Goal: Information Seeking & Learning: Compare options

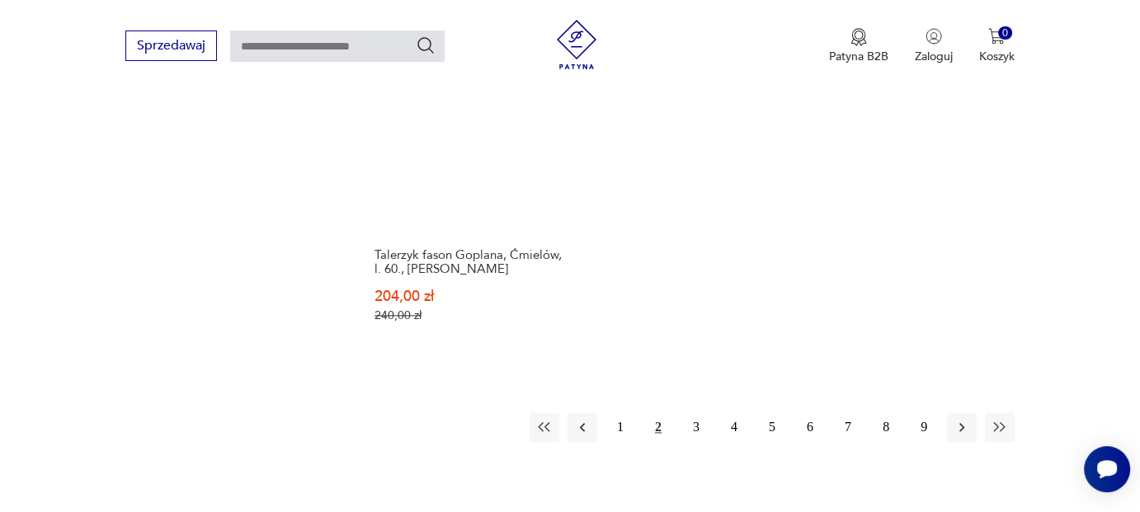
scroll to position [2122, 0]
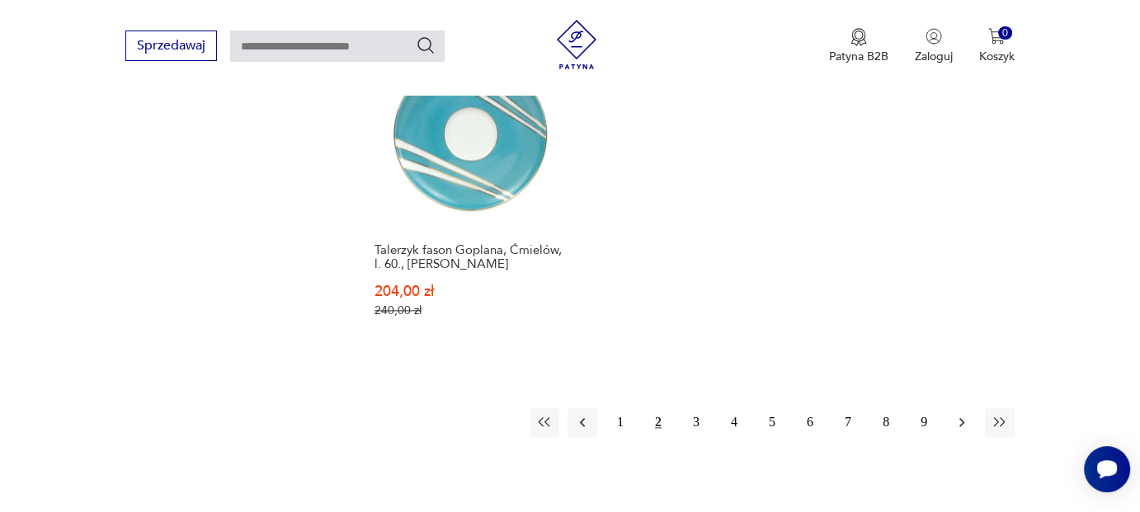
click at [960, 407] on button "button" at bounding box center [962, 422] width 30 height 30
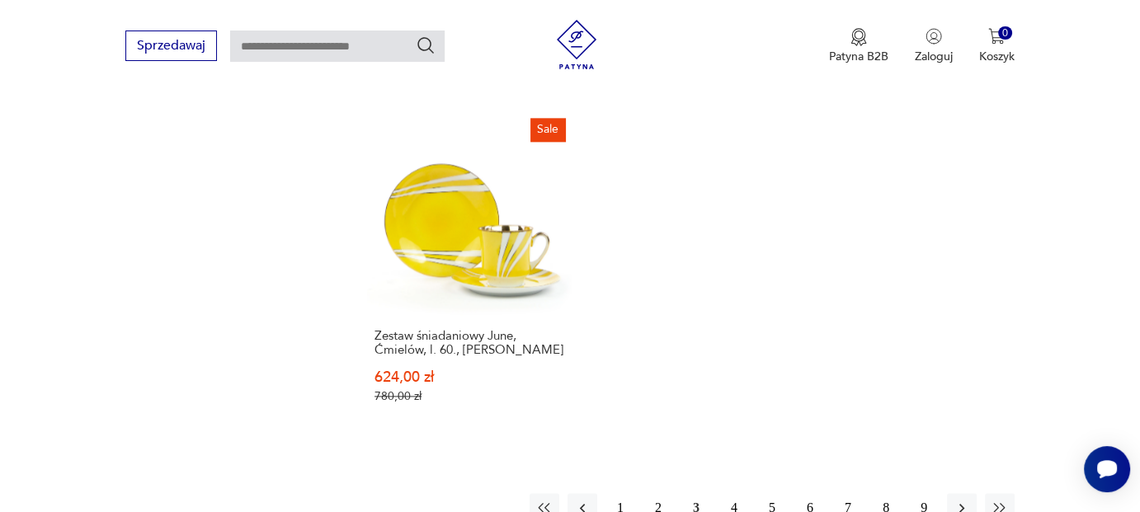
scroll to position [2122, 0]
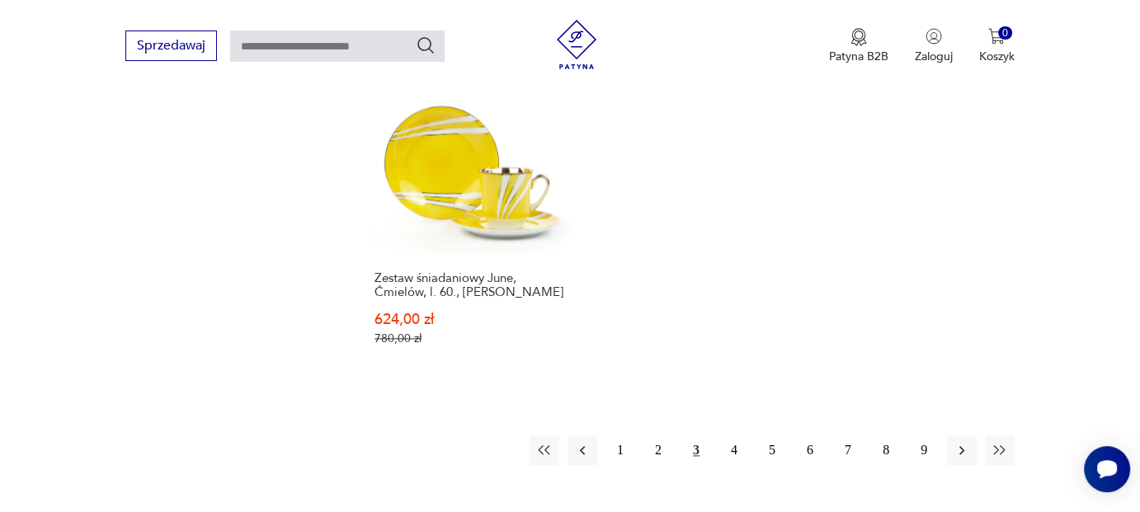
click at [960, 446] on icon "button" at bounding box center [961, 450] width 5 height 9
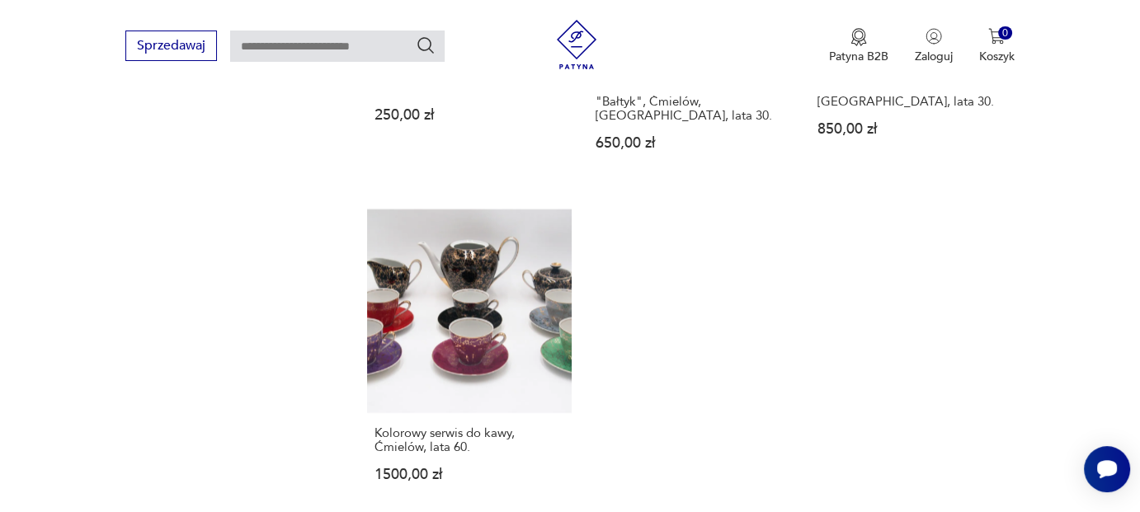
scroll to position [2040, 0]
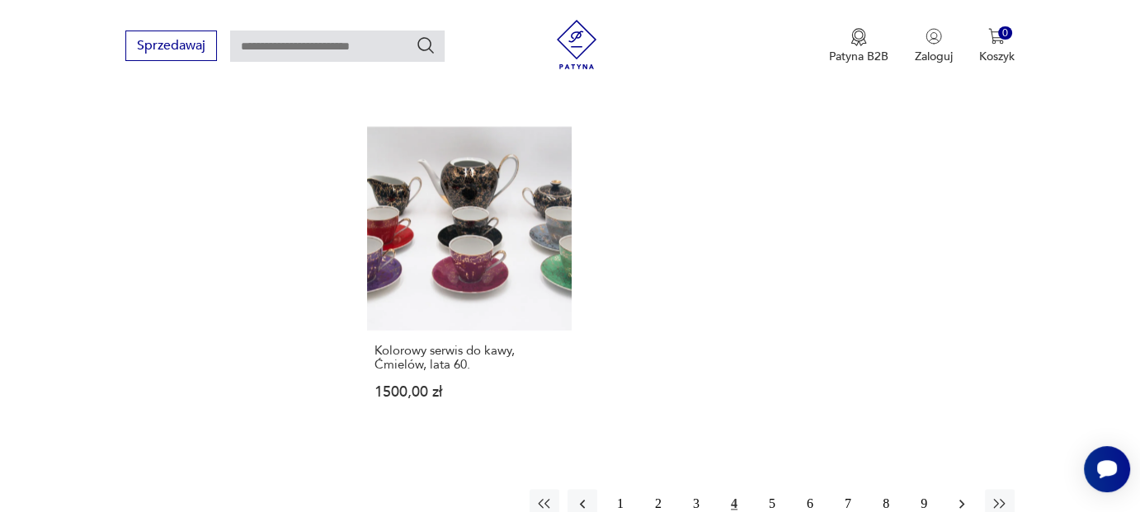
click at [964, 496] on icon "button" at bounding box center [961, 504] width 16 height 16
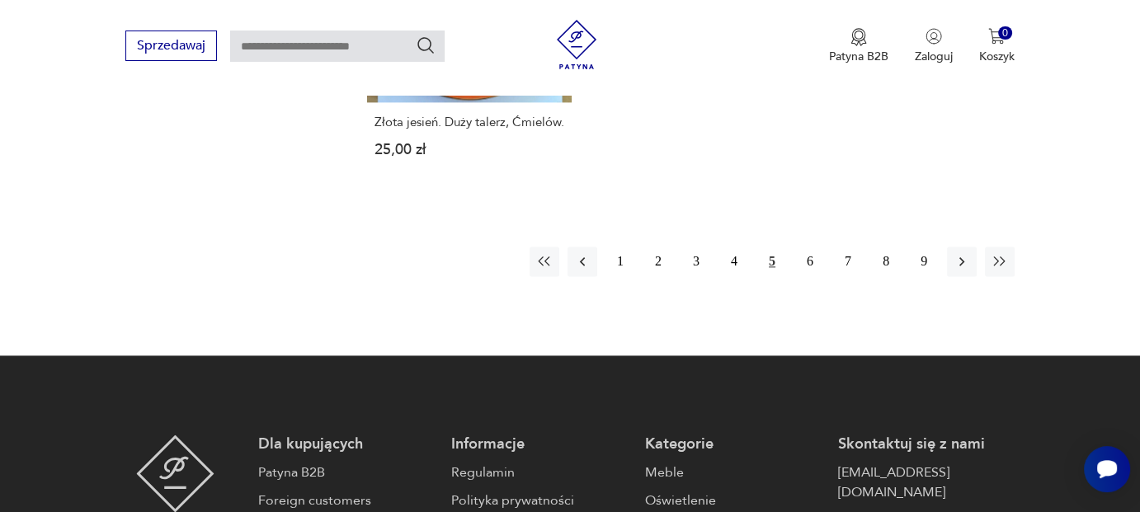
scroll to position [2205, 0]
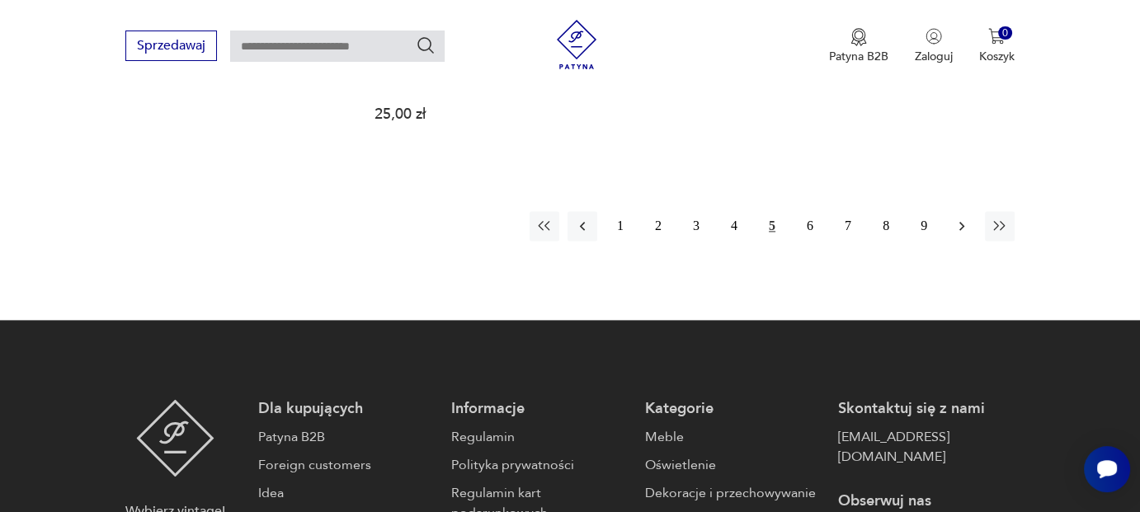
click at [962, 222] on icon "button" at bounding box center [961, 226] width 16 height 16
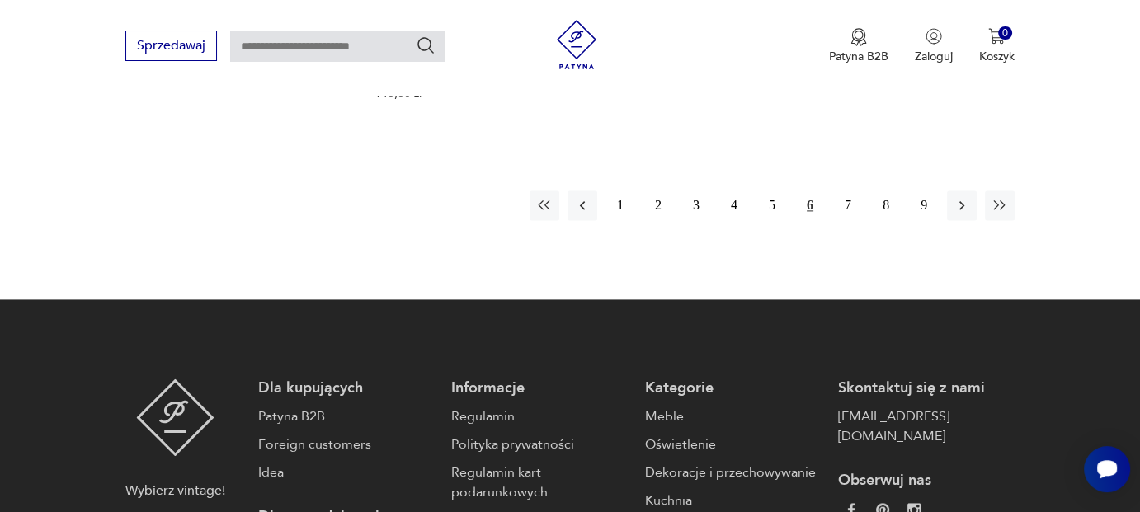
scroll to position [2287, 0]
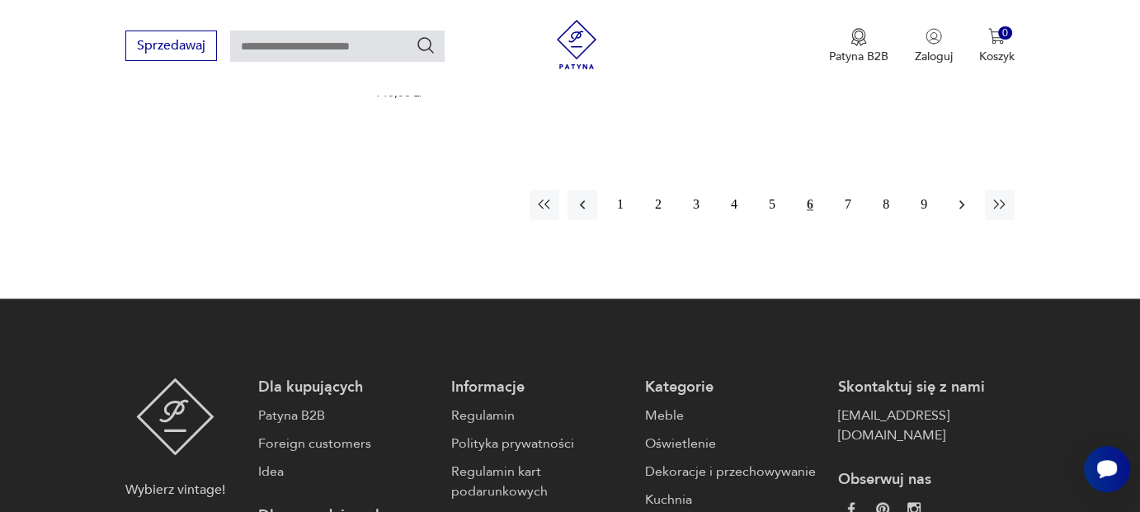
click at [961, 196] on icon "button" at bounding box center [961, 204] width 16 height 16
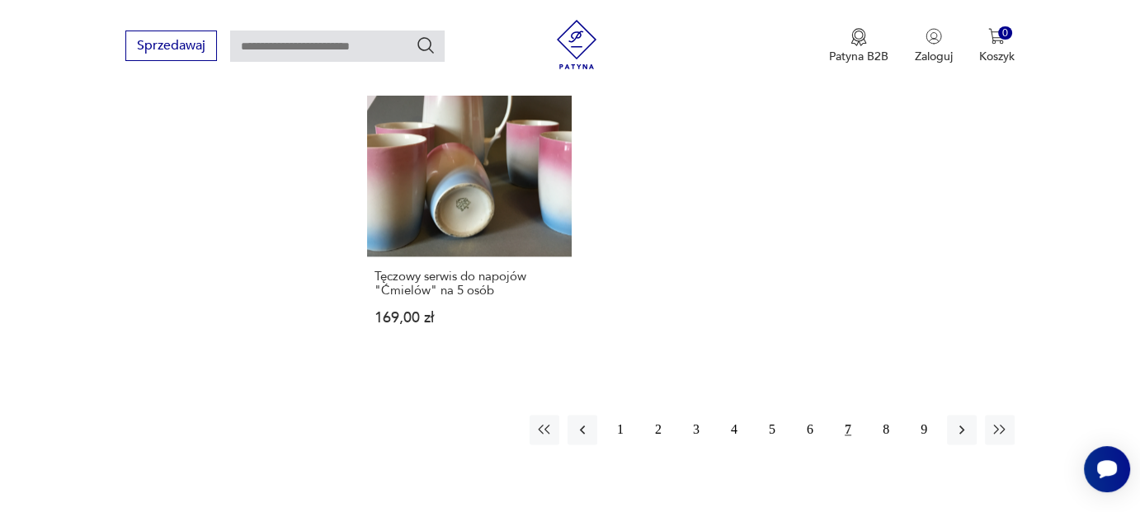
scroll to position [2122, 0]
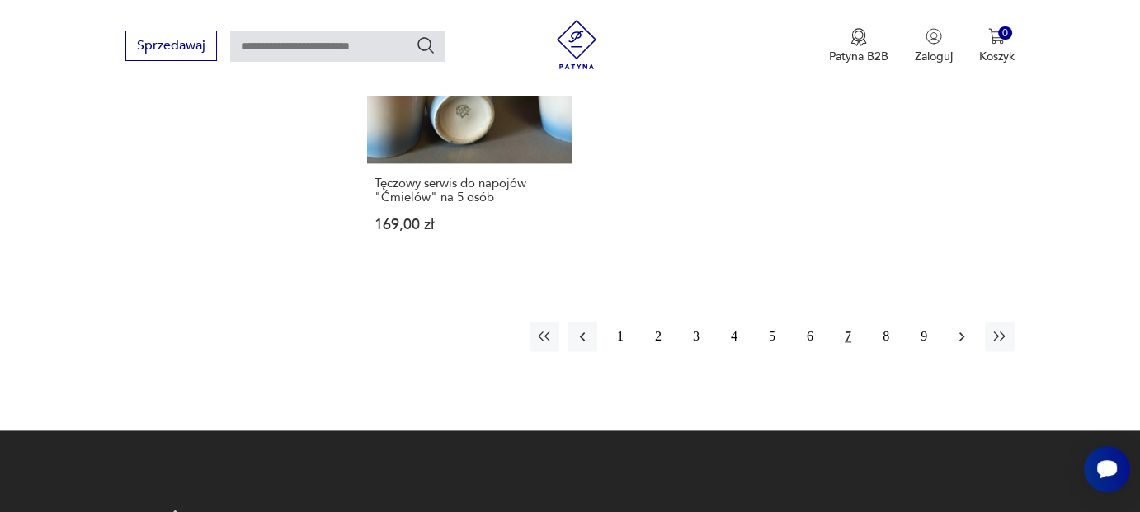
click at [963, 322] on button "button" at bounding box center [962, 337] width 30 height 30
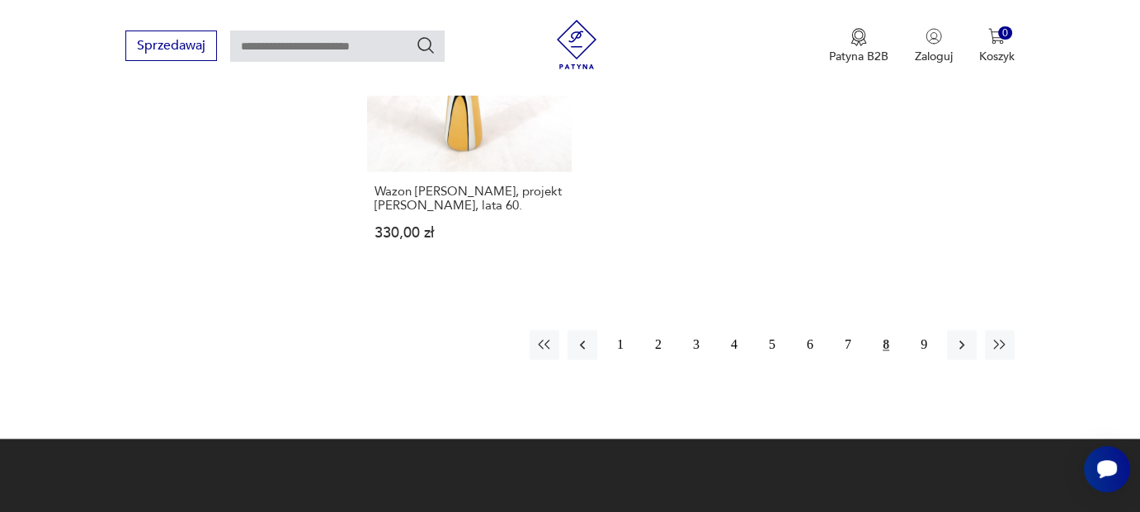
scroll to position [2122, 0]
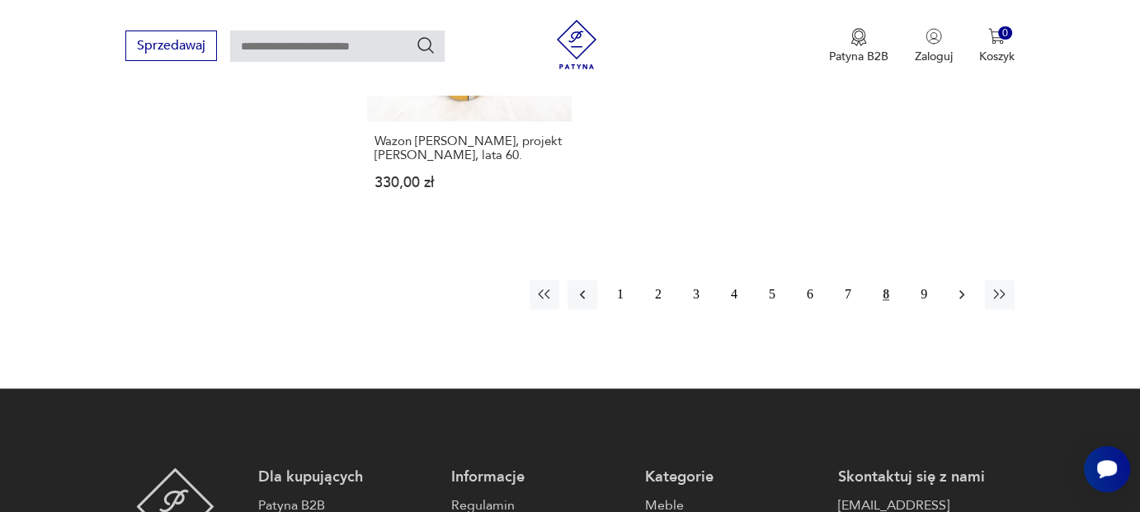
click at [965, 286] on icon "button" at bounding box center [961, 294] width 16 height 16
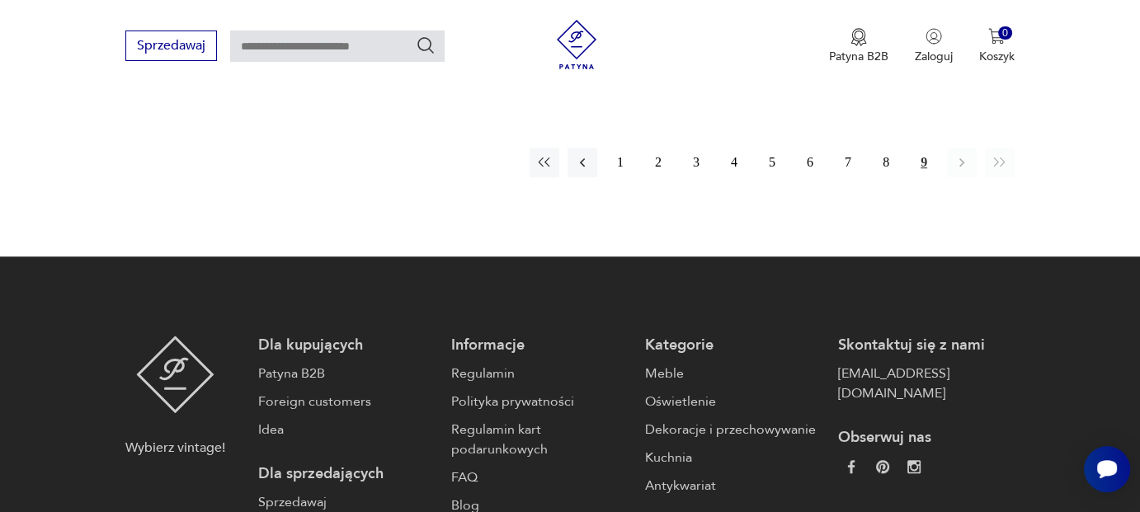
scroll to position [1380, 0]
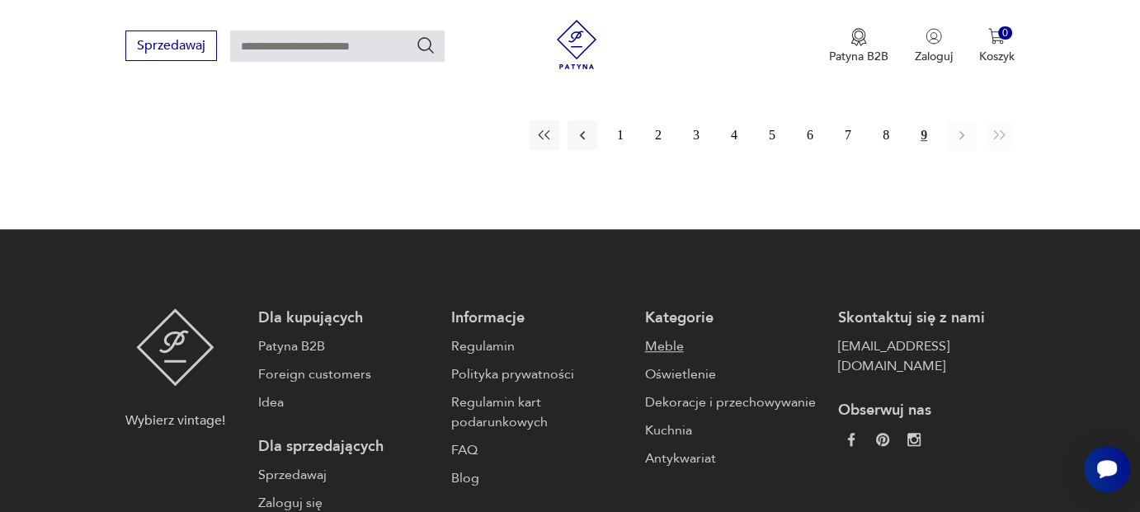
click at [670, 336] on link "Meble" at bounding box center [733, 346] width 176 height 20
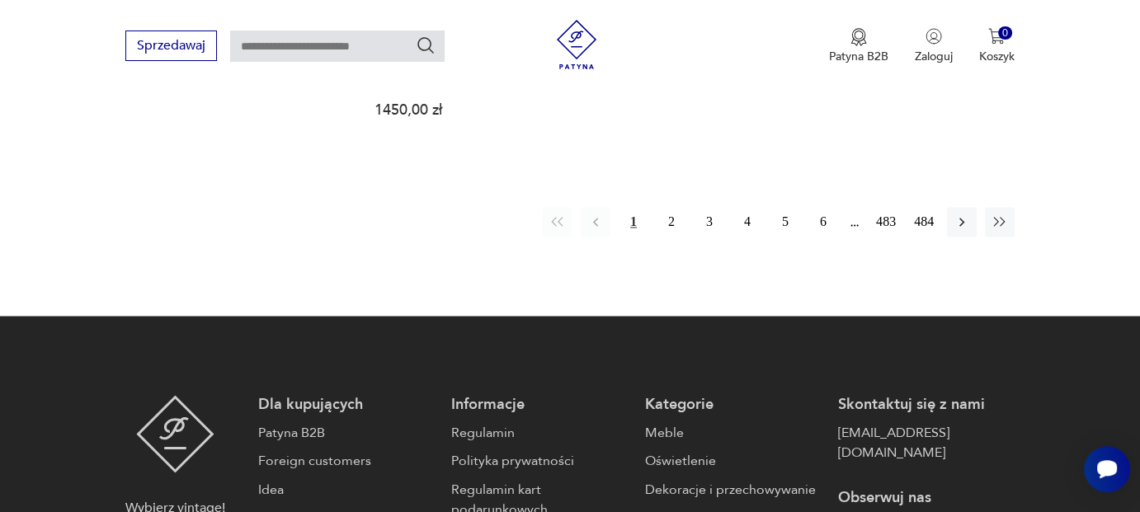
scroll to position [2670, 0]
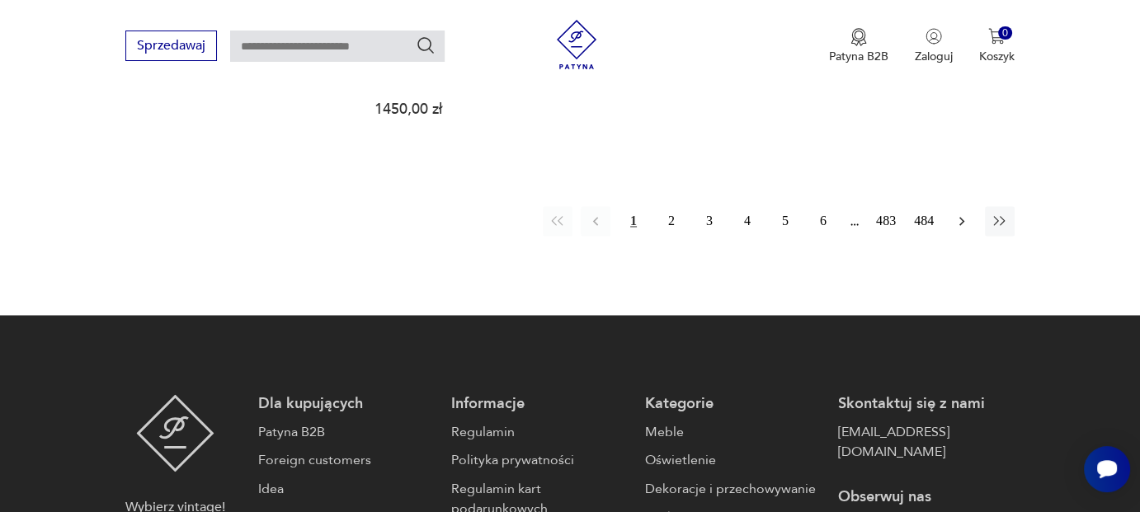
click at [962, 213] on icon "button" at bounding box center [961, 221] width 16 height 16
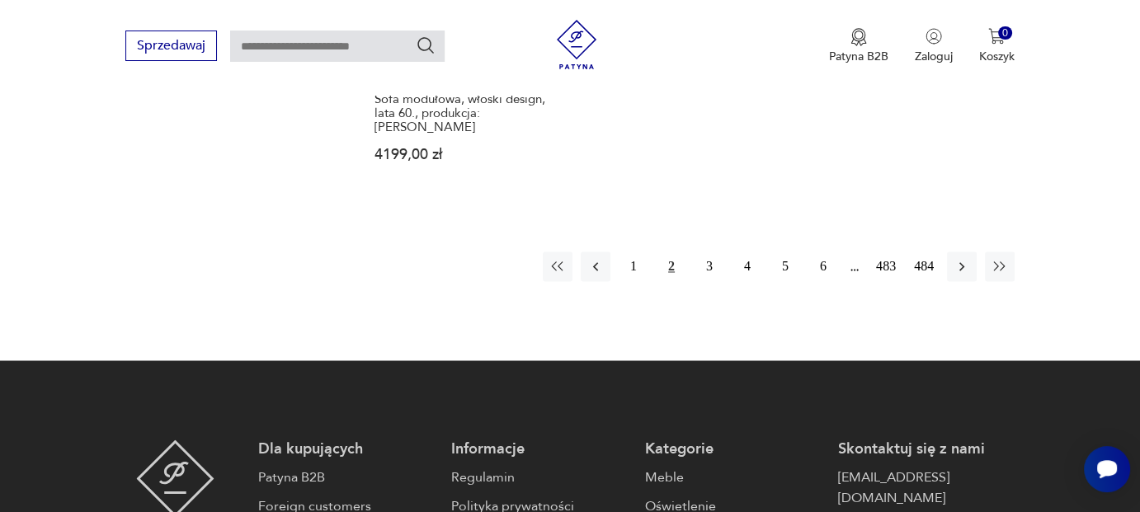
scroll to position [2663, 0]
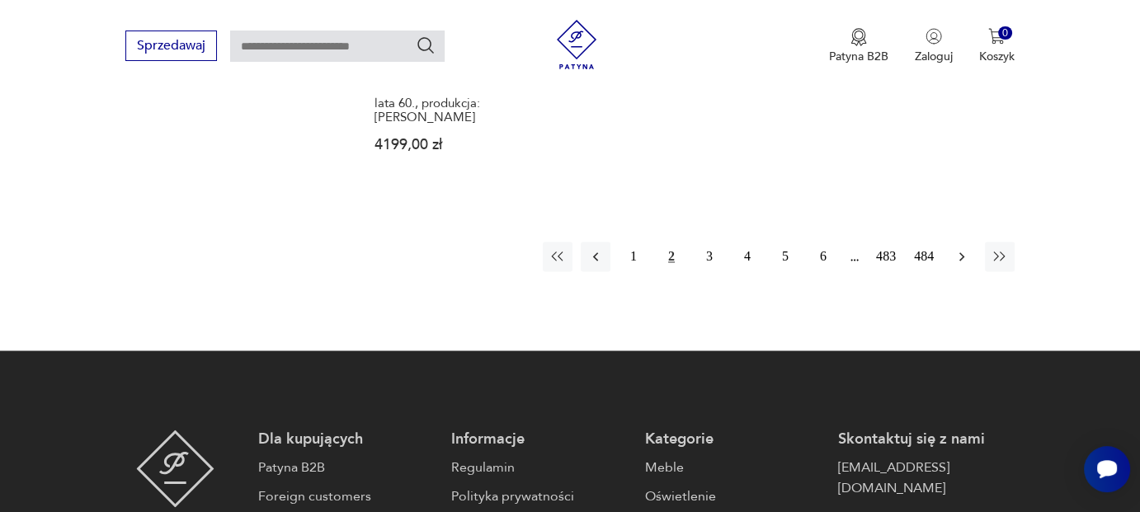
click at [950, 242] on button "button" at bounding box center [962, 257] width 30 height 30
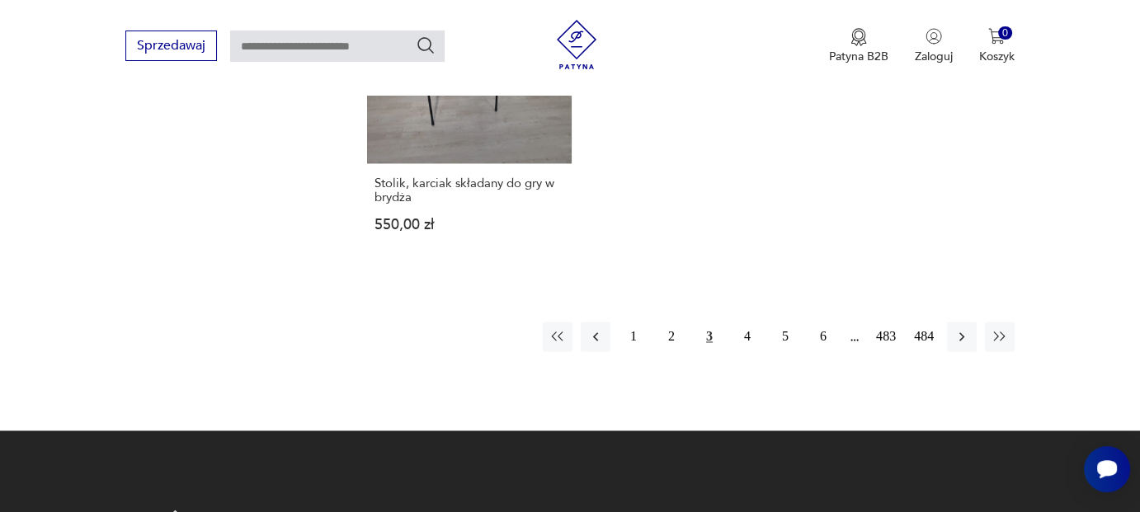
scroll to position [2580, 0]
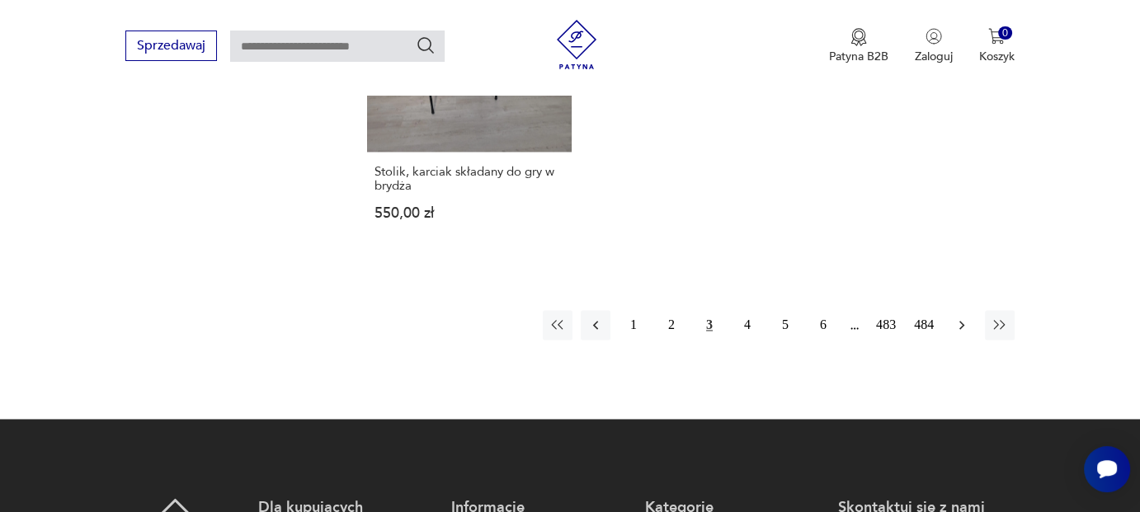
click at [956, 317] on icon "button" at bounding box center [961, 325] width 16 height 16
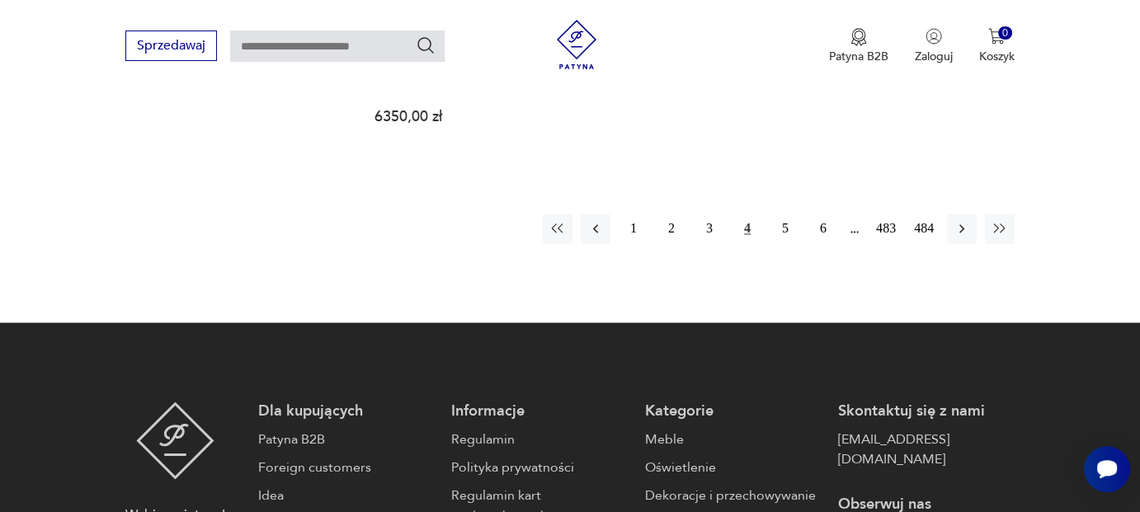
scroll to position [2663, 0]
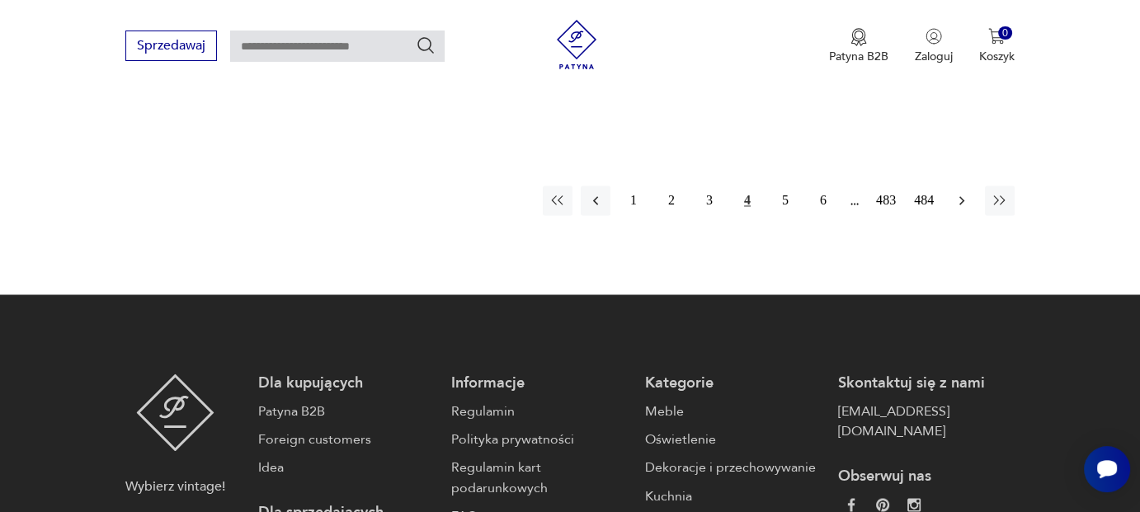
click at [963, 195] on icon "button" at bounding box center [961, 200] width 16 height 16
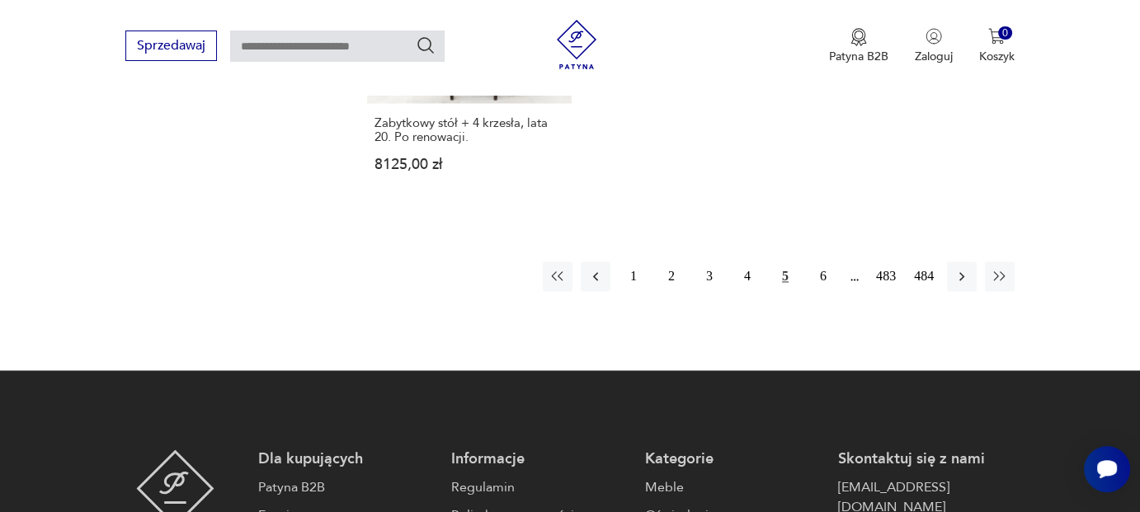
scroll to position [2580, 0]
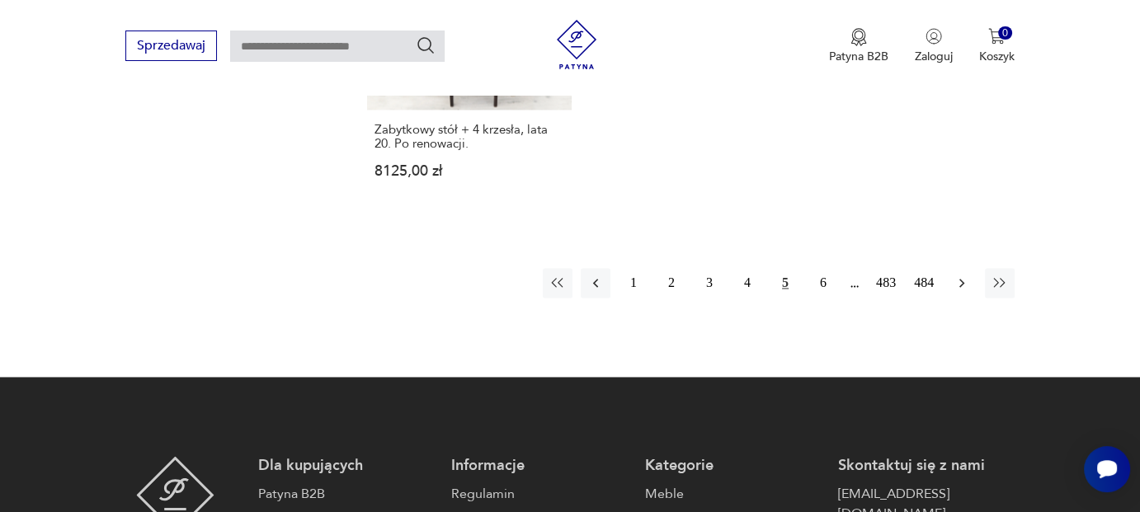
click at [962, 275] on icon "button" at bounding box center [961, 283] width 16 height 16
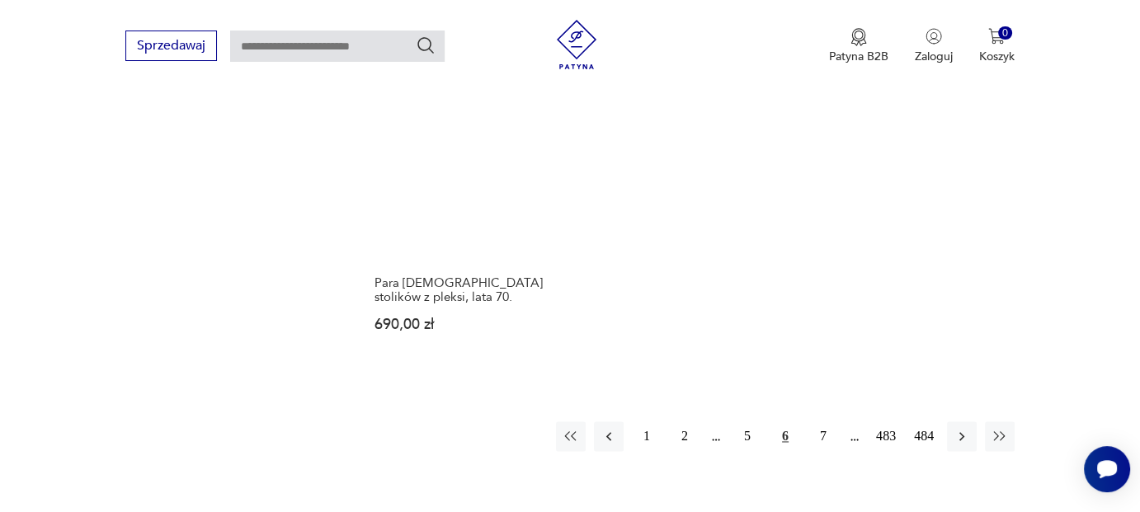
scroll to position [2580, 0]
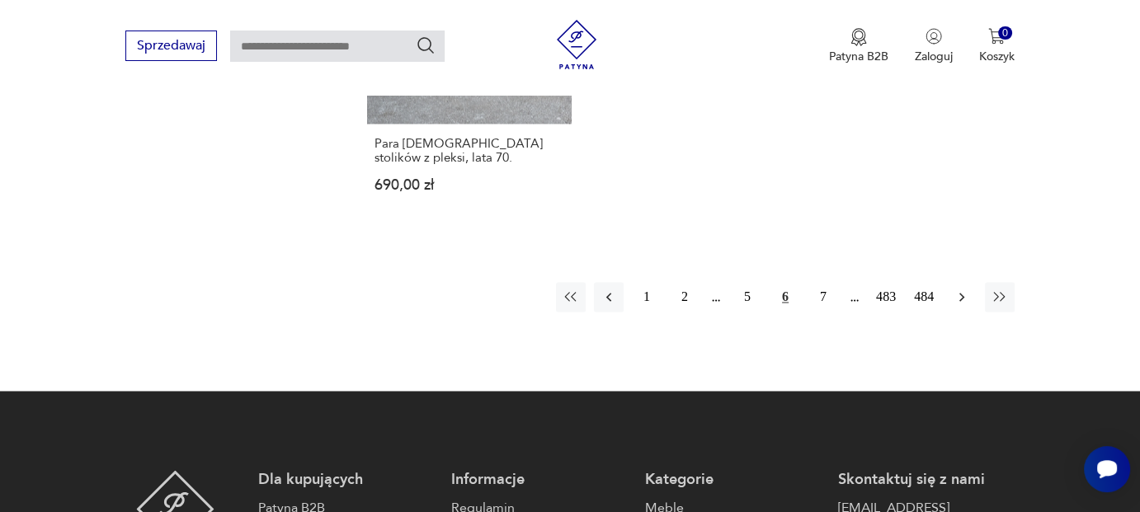
click at [957, 289] on icon "button" at bounding box center [961, 297] width 16 height 16
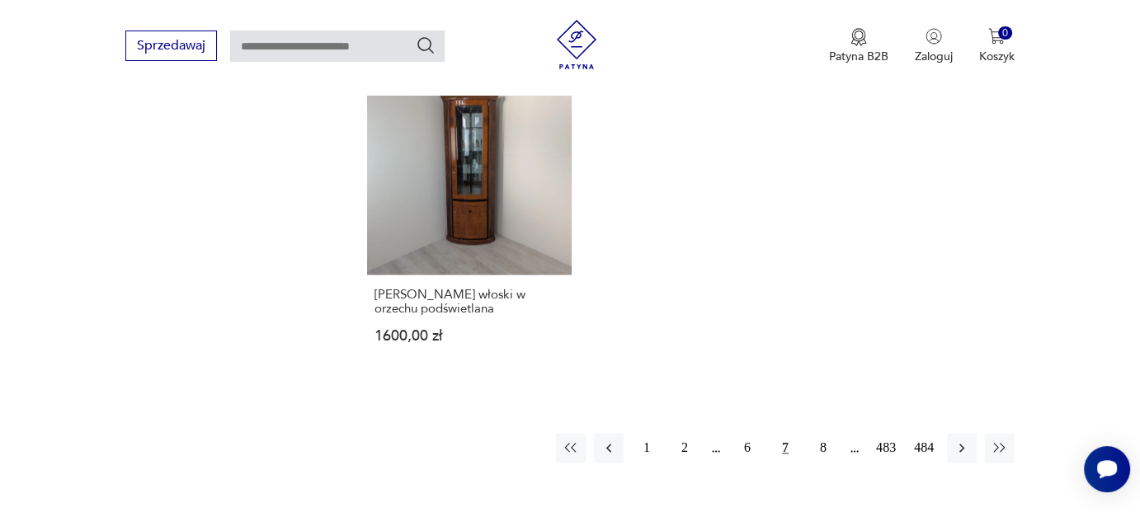
scroll to position [2415, 0]
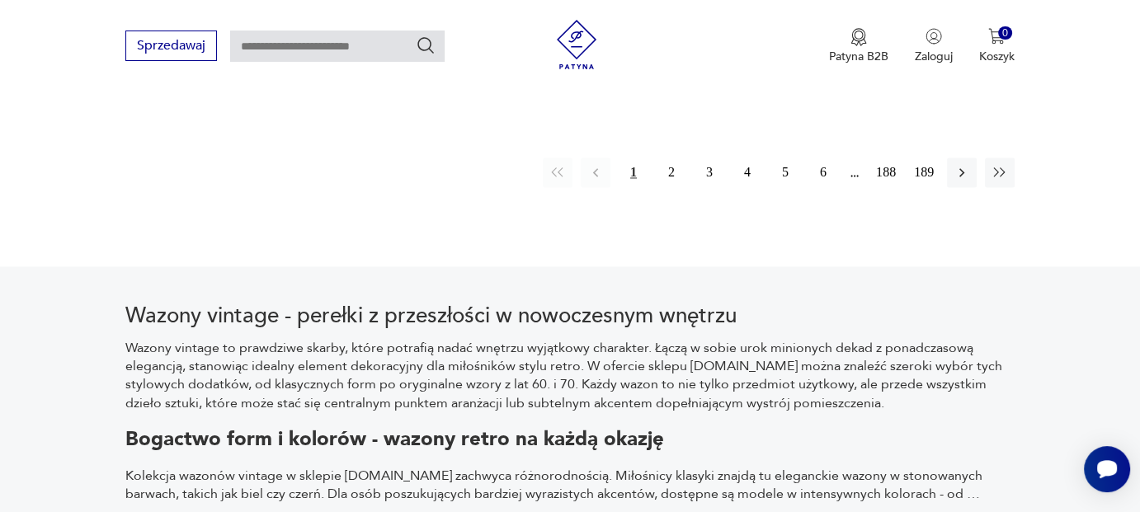
scroll to position [2745, 0]
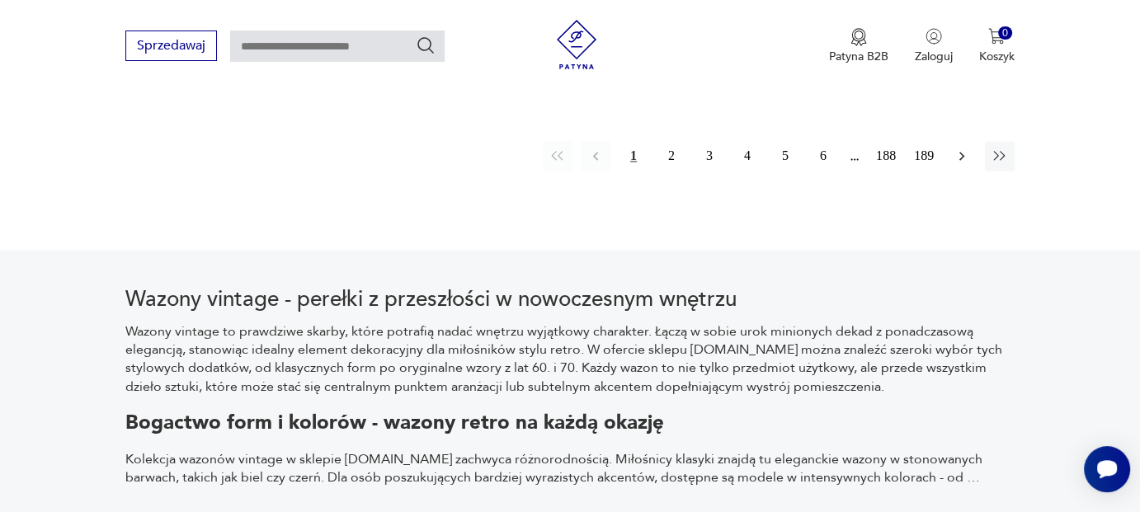
click at [962, 148] on icon "button" at bounding box center [961, 156] width 16 height 16
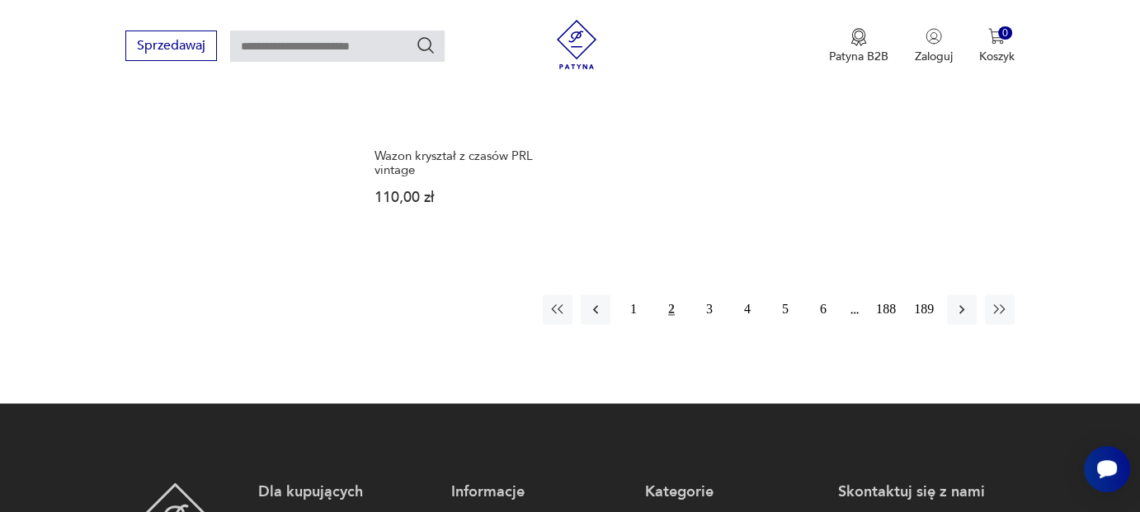
scroll to position [2498, 0]
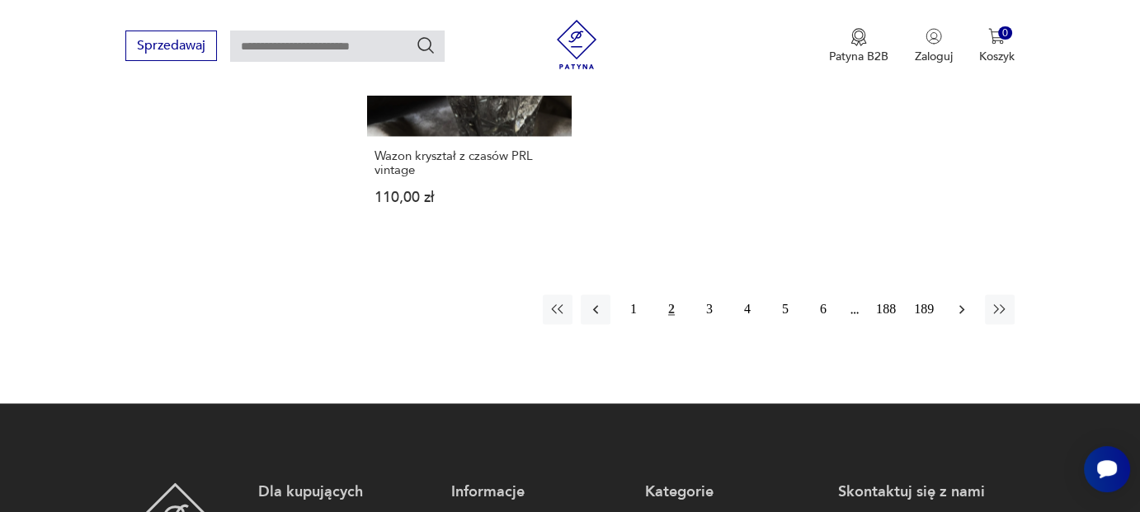
click at [961, 301] on icon "button" at bounding box center [961, 309] width 16 height 16
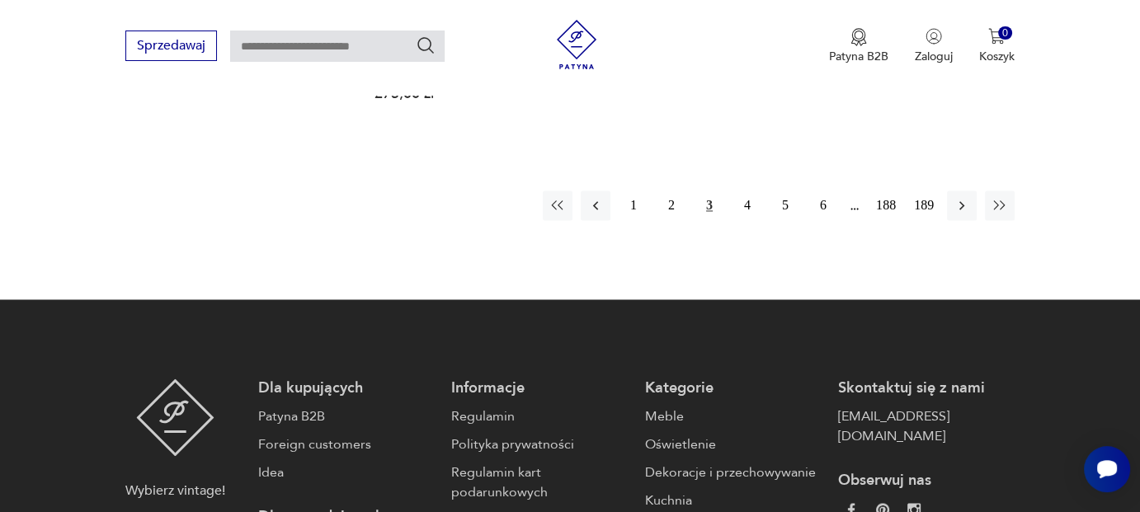
scroll to position [2663, 0]
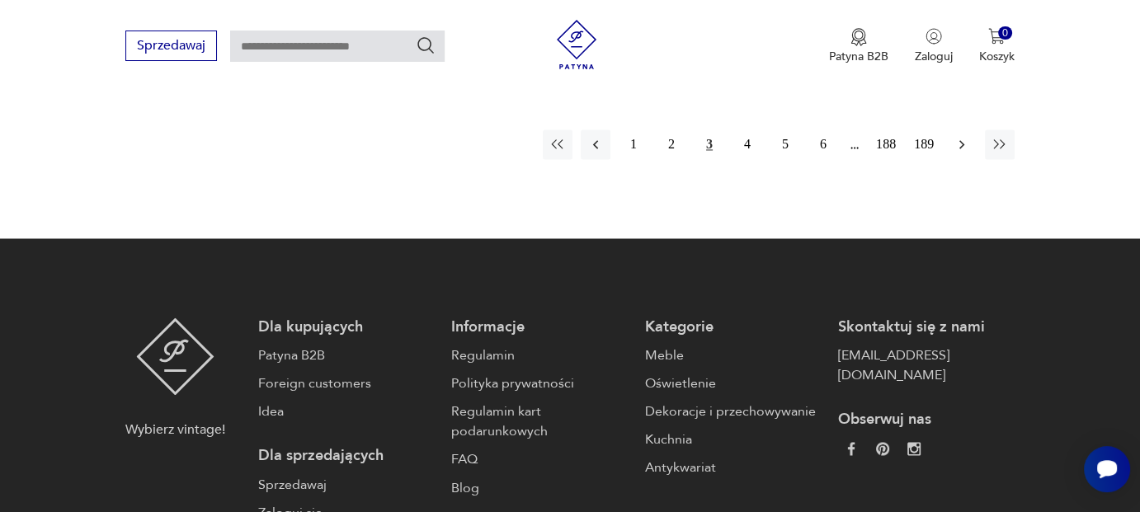
click at [965, 136] on icon "button" at bounding box center [961, 144] width 16 height 16
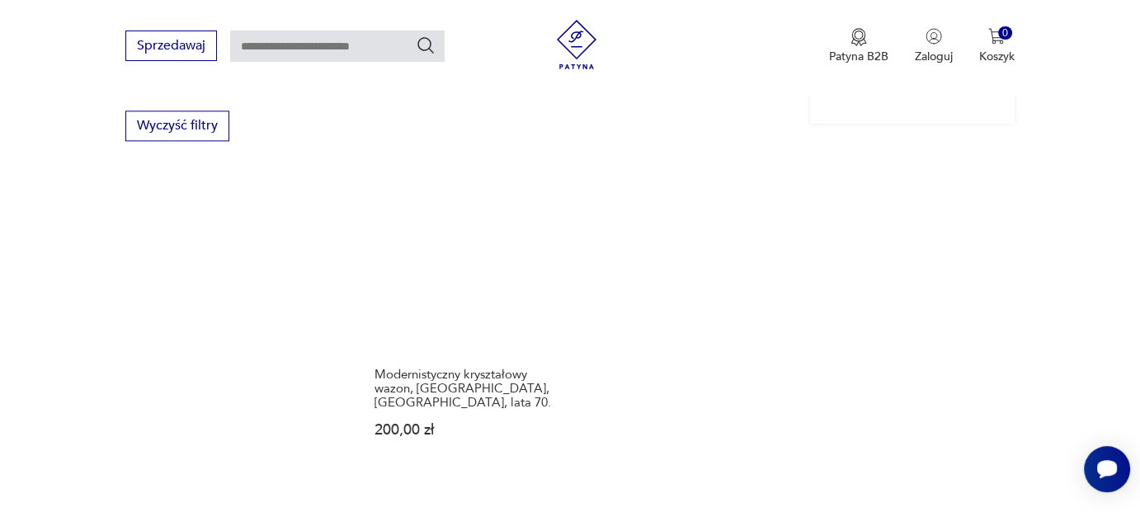
scroll to position [2333, 0]
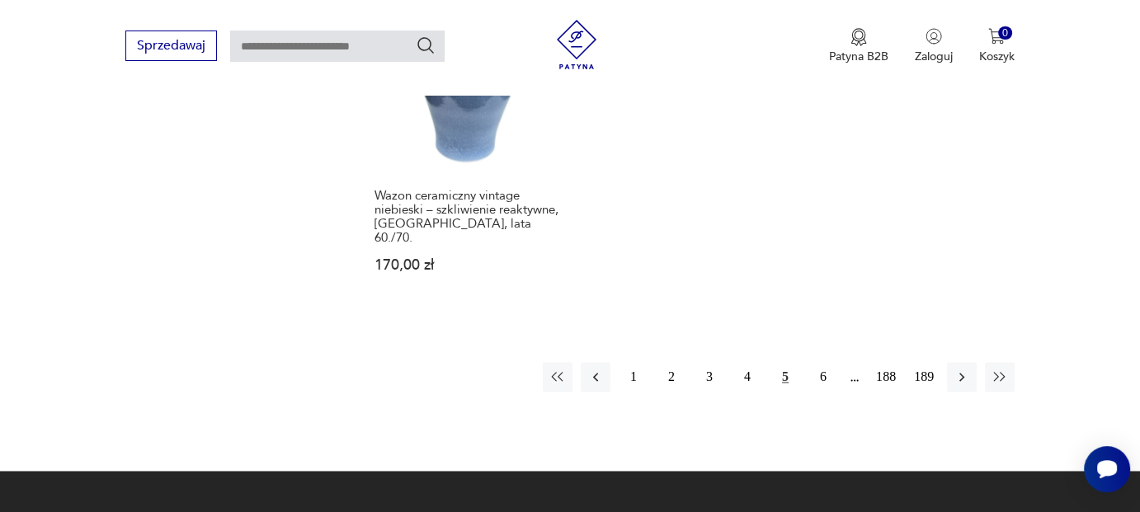
scroll to position [2580, 0]
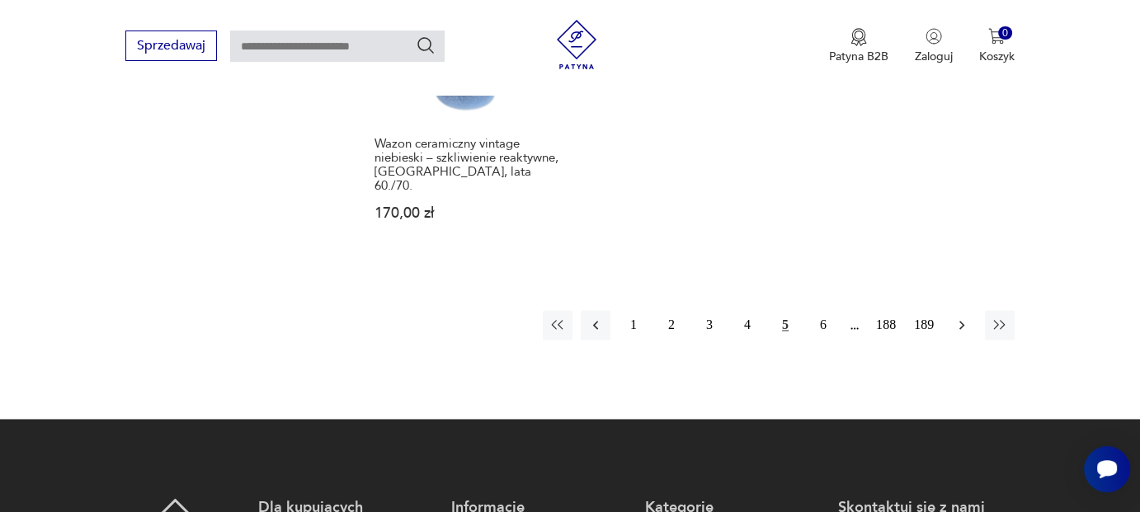
click at [958, 317] on icon "button" at bounding box center [961, 325] width 16 height 16
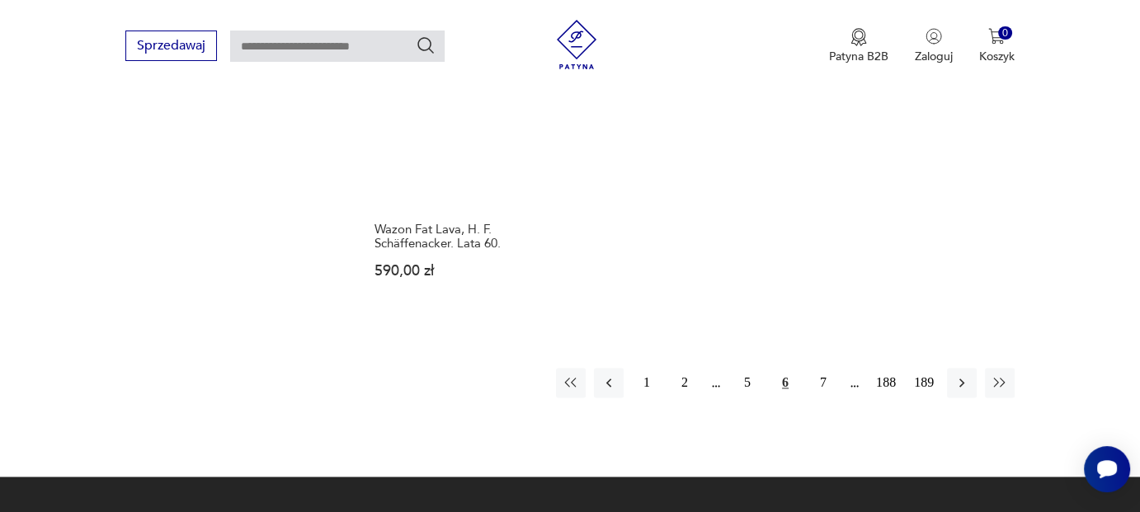
scroll to position [2498, 0]
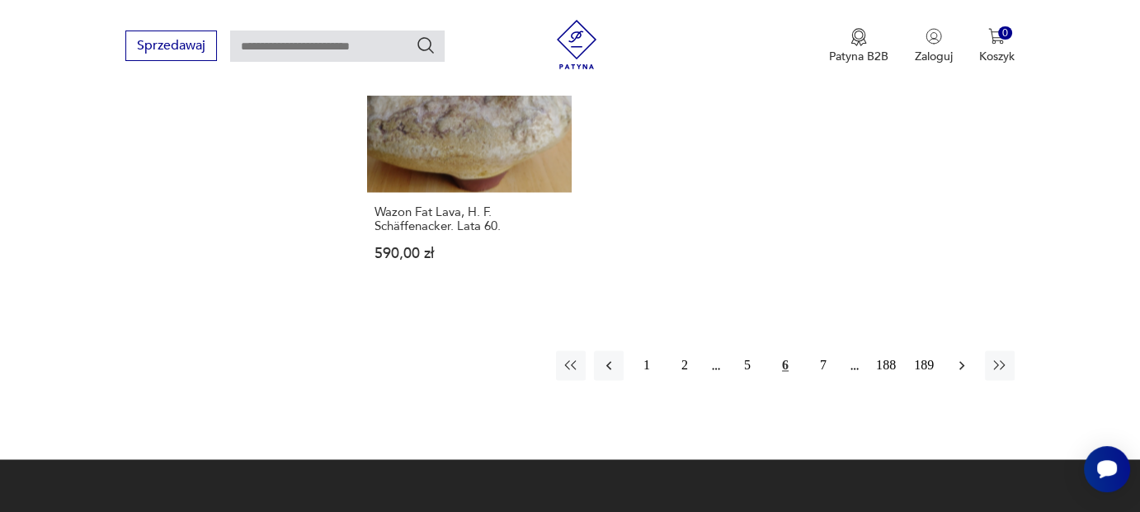
click at [960, 357] on icon "button" at bounding box center [961, 365] width 16 height 16
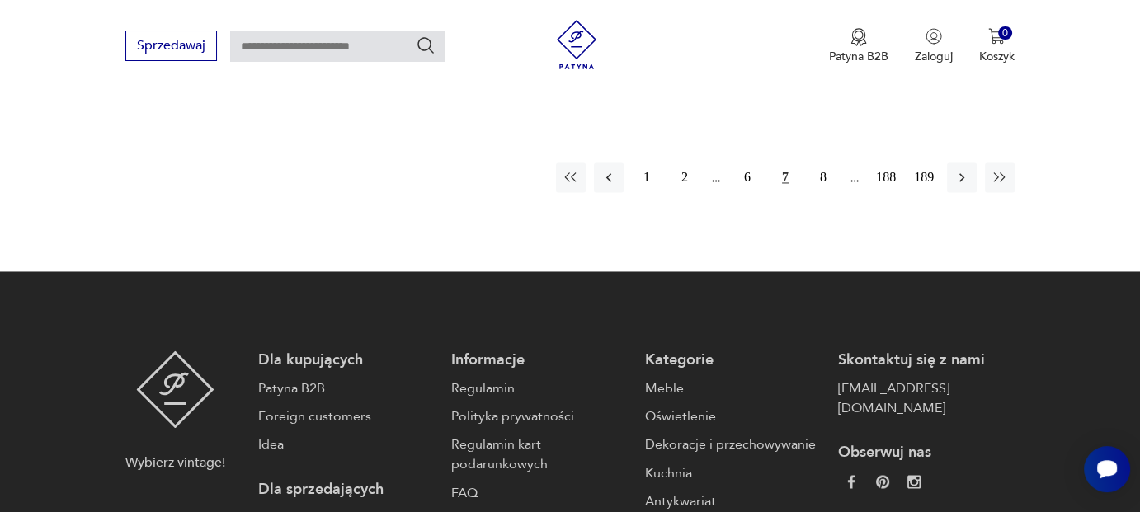
scroll to position [2663, 0]
click at [957, 169] on icon "button" at bounding box center [961, 177] width 16 height 16
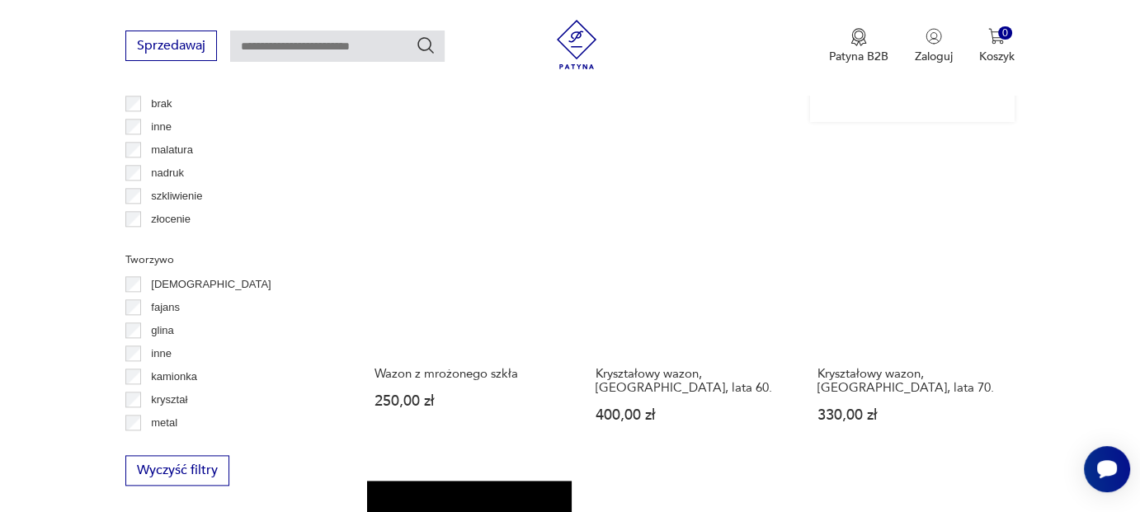
scroll to position [2003, 0]
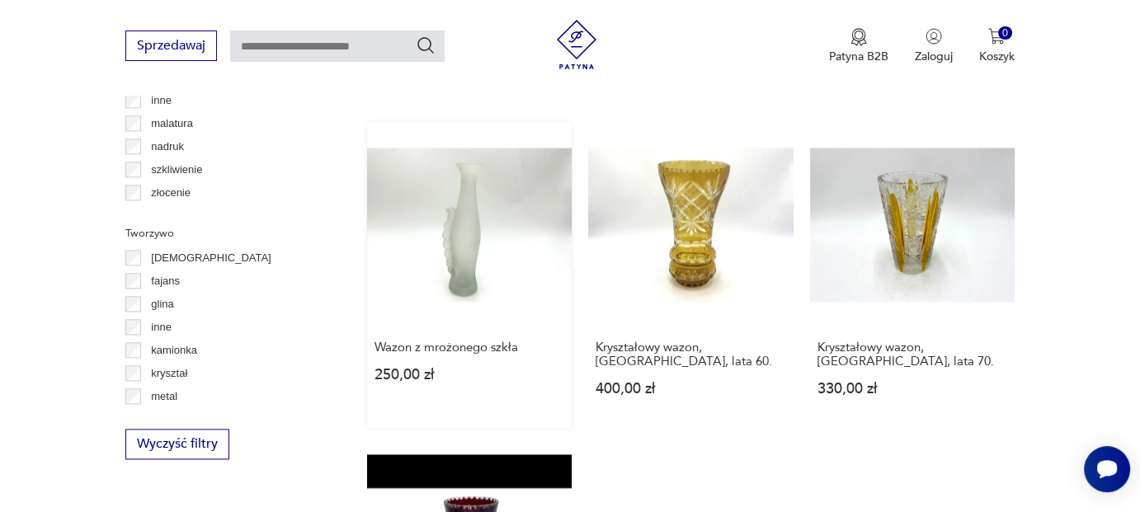
click at [435, 175] on link "Wazon z mrożonego szkła 250,00 zł" at bounding box center [469, 274] width 204 height 305
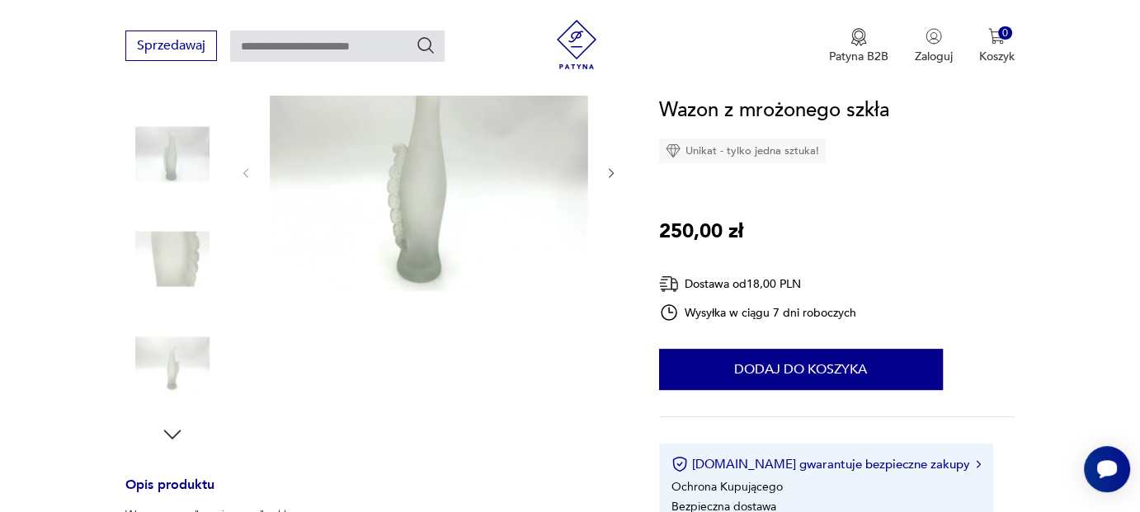
scroll to position [330, 0]
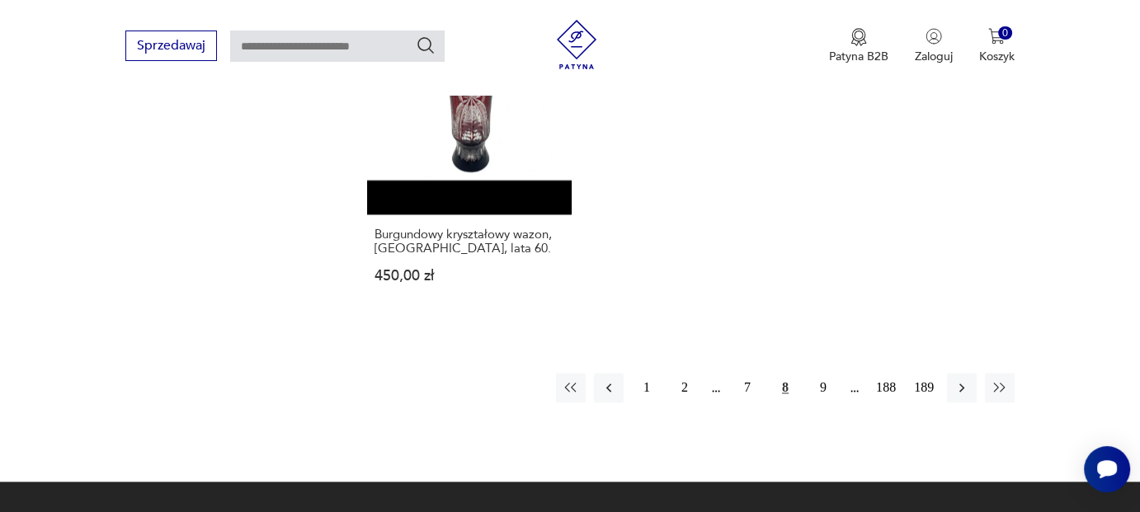
scroll to position [2484, 0]
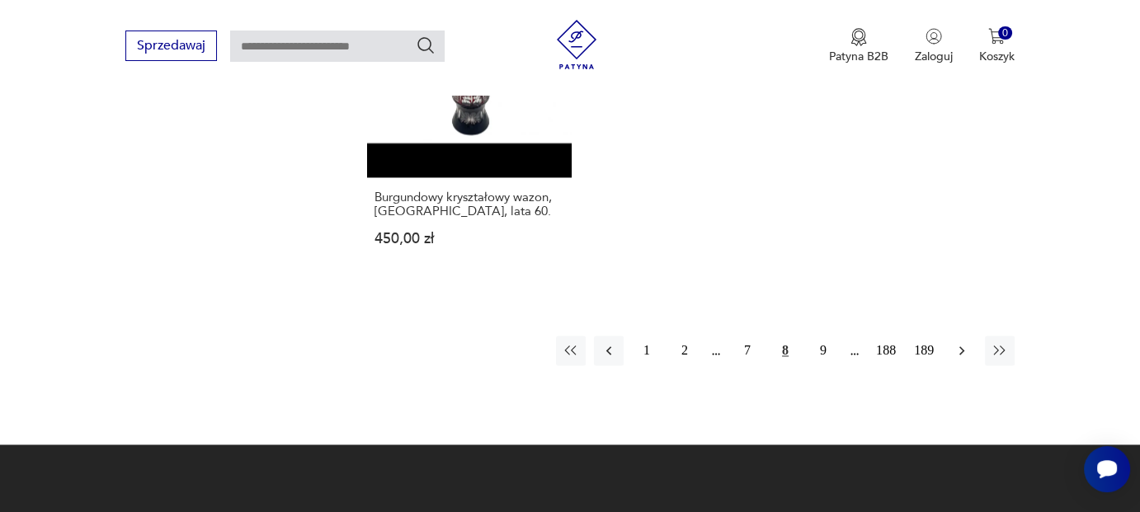
click at [961, 342] on icon "button" at bounding box center [961, 350] width 16 height 16
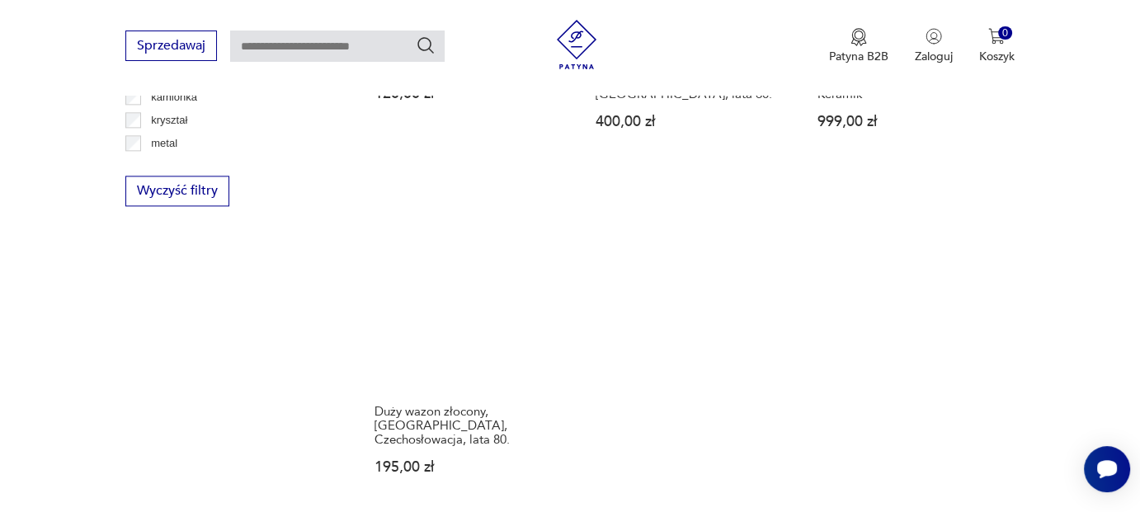
scroll to position [2333, 0]
